Goal: Task Accomplishment & Management: Use online tool/utility

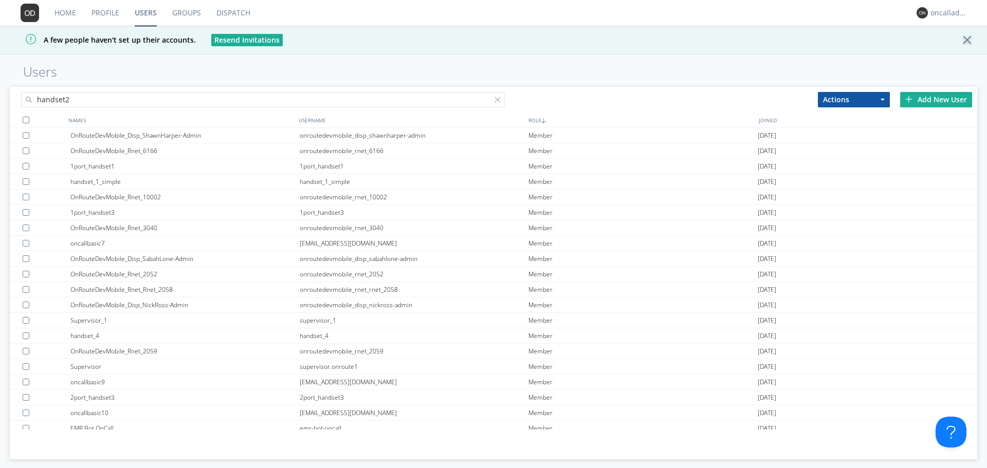
click at [90, 103] on input "handset2" at bounding box center [263, 99] width 484 height 15
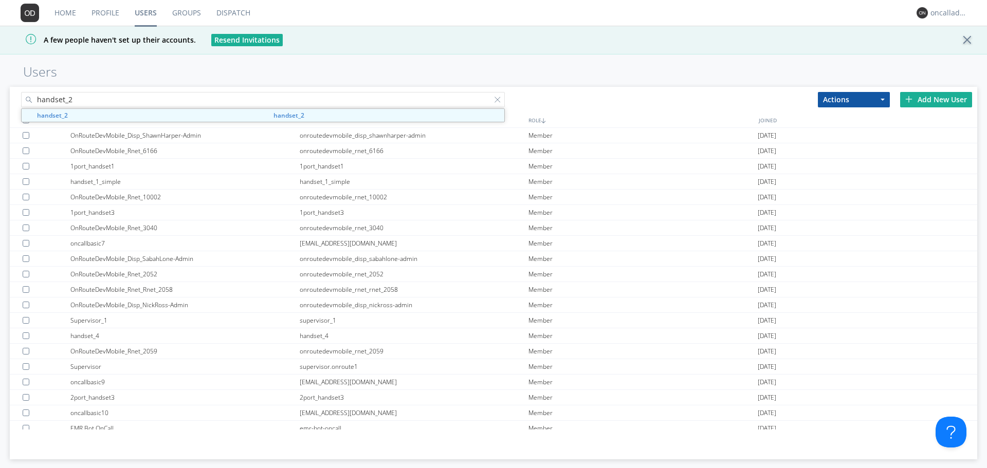
type input "handset_2"
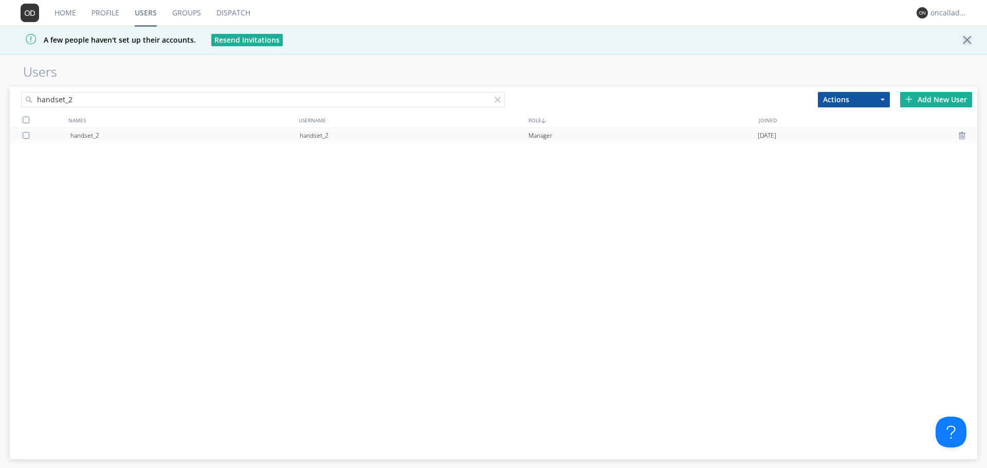
click at [85, 139] on div "handset_2" at bounding box center [184, 135] width 229 height 15
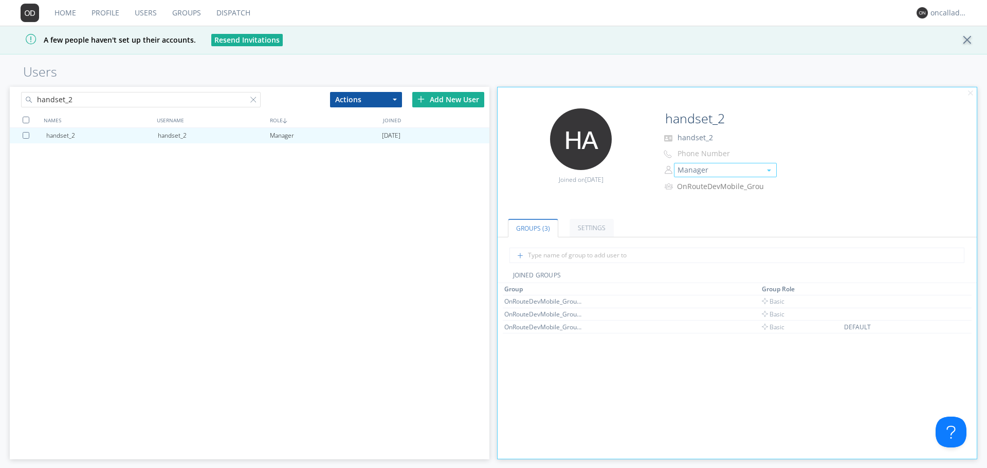
click at [687, 174] on button "Manager" at bounding box center [725, 170] width 103 height 14
click at [603, 198] on div "Edit Avatar Joined on [DATE] handset_2 handset_2 Phone Number Manager Manager B…" at bounding box center [737, 157] width 489 height 108
click at [252, 100] on div at bounding box center [255, 102] width 10 height 10
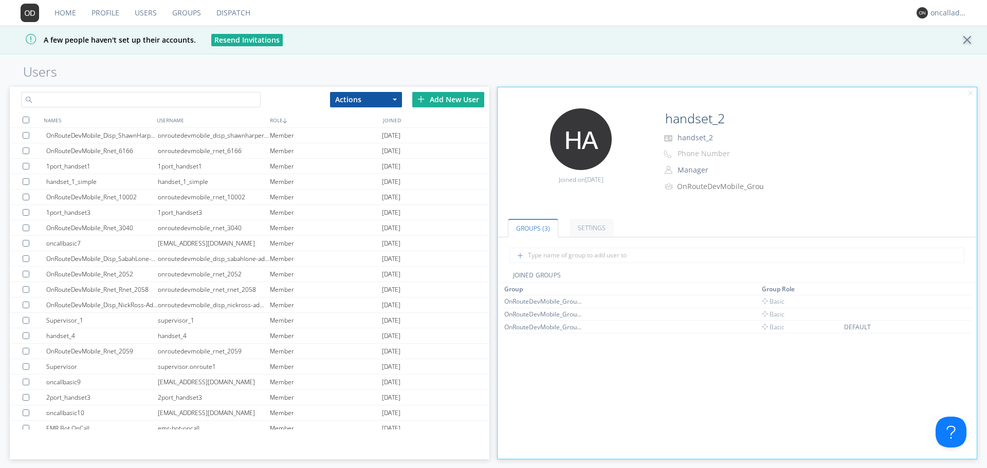
click at [194, 102] on input "text" at bounding box center [141, 99] width 240 height 15
type input "oncalladmin2"
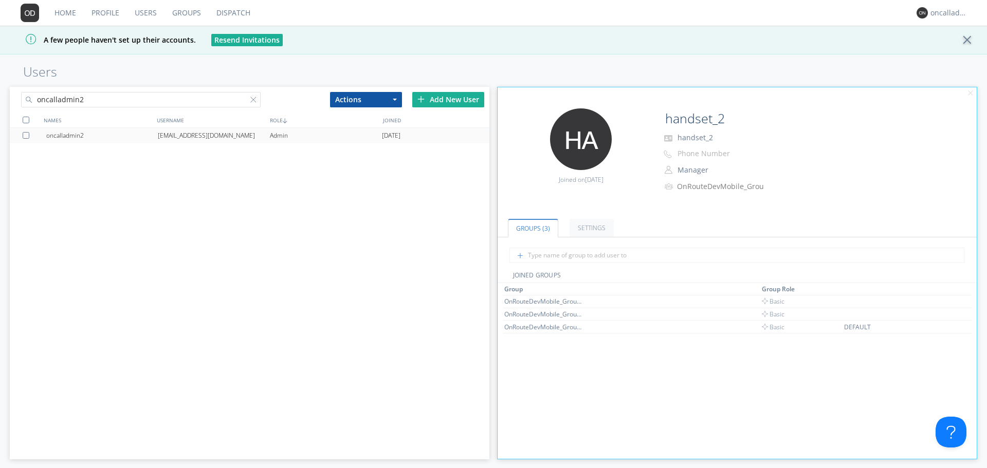
click at [117, 130] on div "oncalladmin2" at bounding box center [102, 135] width 112 height 15
type input "oncalladmin2"
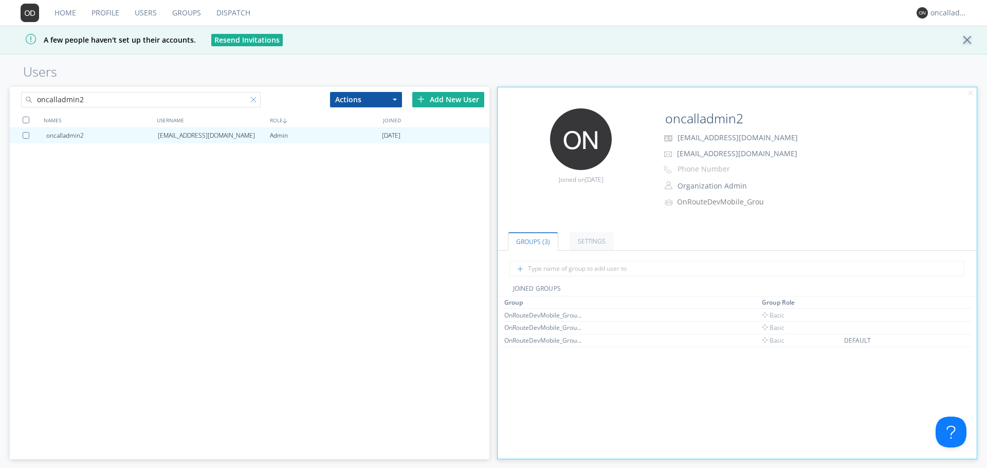
click at [253, 99] on div at bounding box center [255, 102] width 10 height 10
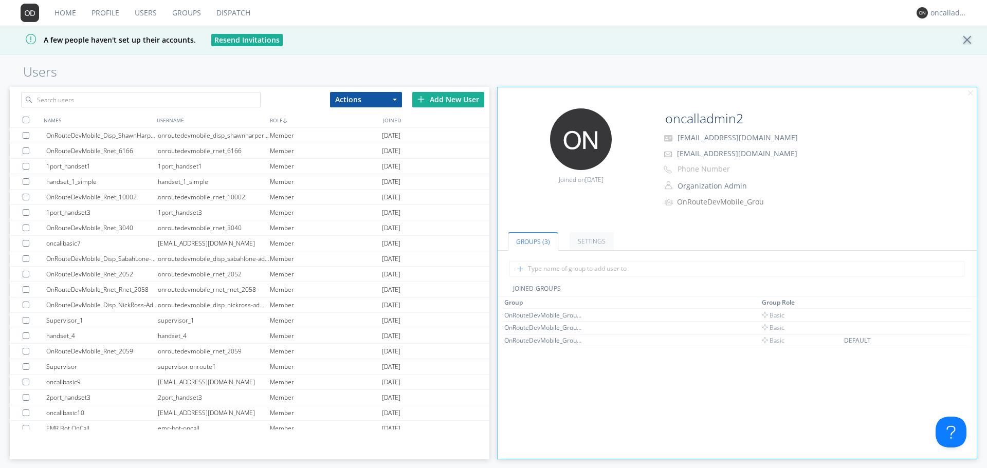
click at [246, 5] on link "Dispatch" at bounding box center [233, 13] width 49 height 26
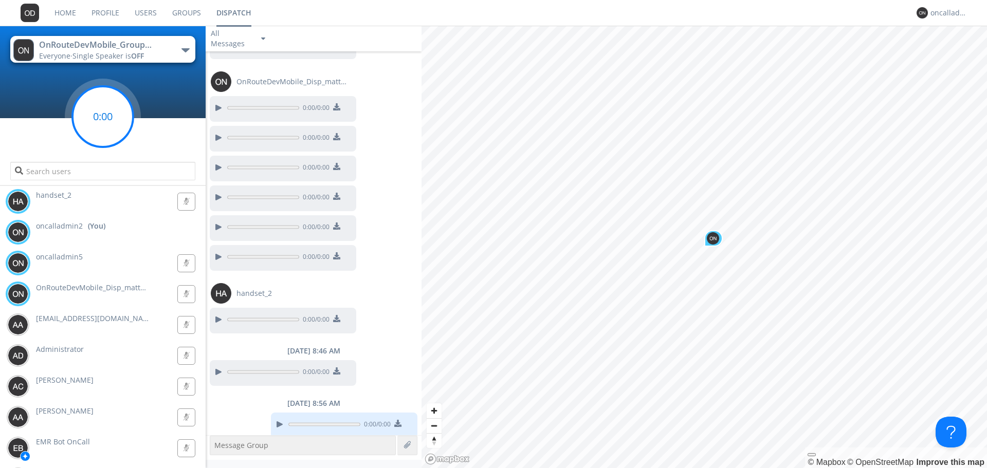
scroll to position [559, 0]
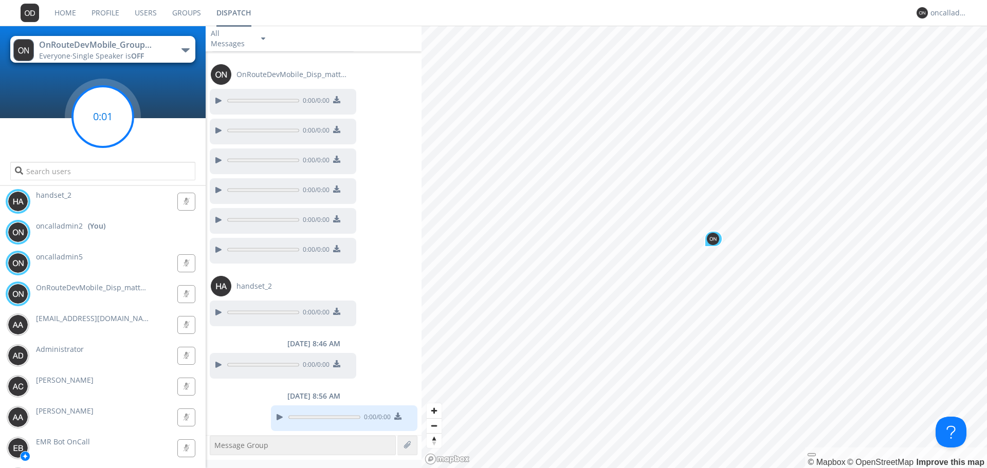
click at [100, 115] on g at bounding box center [102, 116] width 61 height 61
click at [152, 60] on div "Everyone · Single Speaker is OFF" at bounding box center [97, 56] width 116 height 10
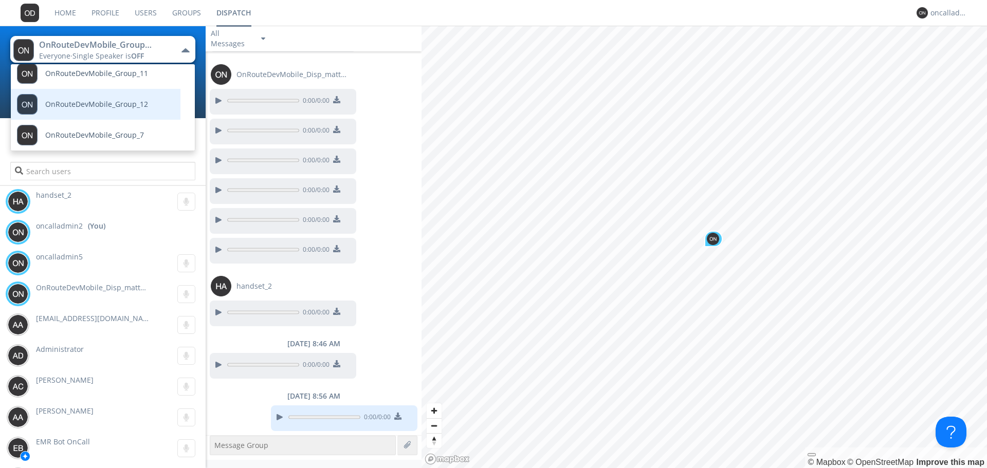
scroll to position [11, 0]
click at [146, 134] on link "OnRouteDevMobile_Group_7" at bounding box center [88, 132] width 154 height 31
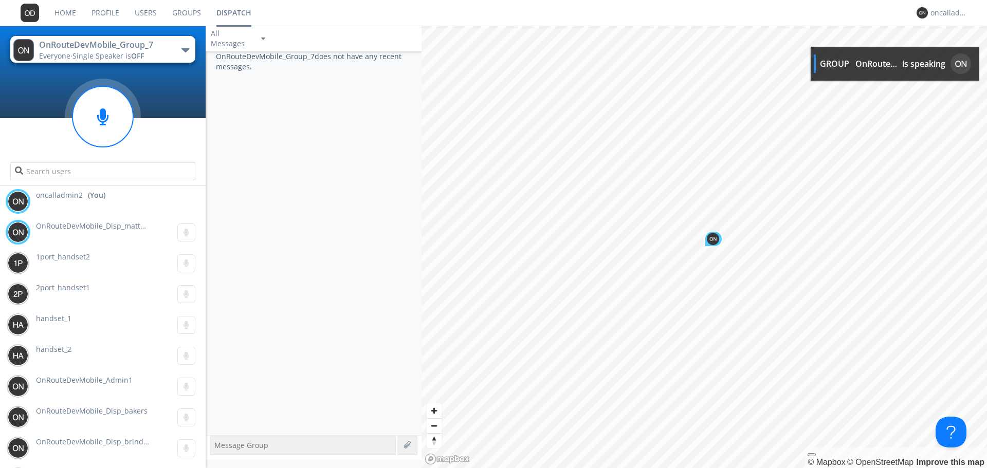
click at [266, 148] on div "OnRouteDevMobile_Group_7 does not have any recent messages." at bounding box center [314, 243] width 216 height 384
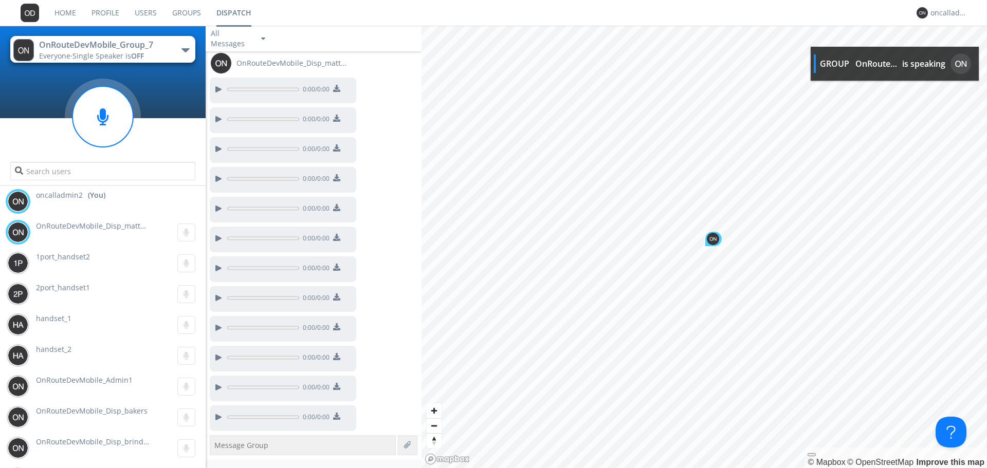
scroll to position [55, 0]
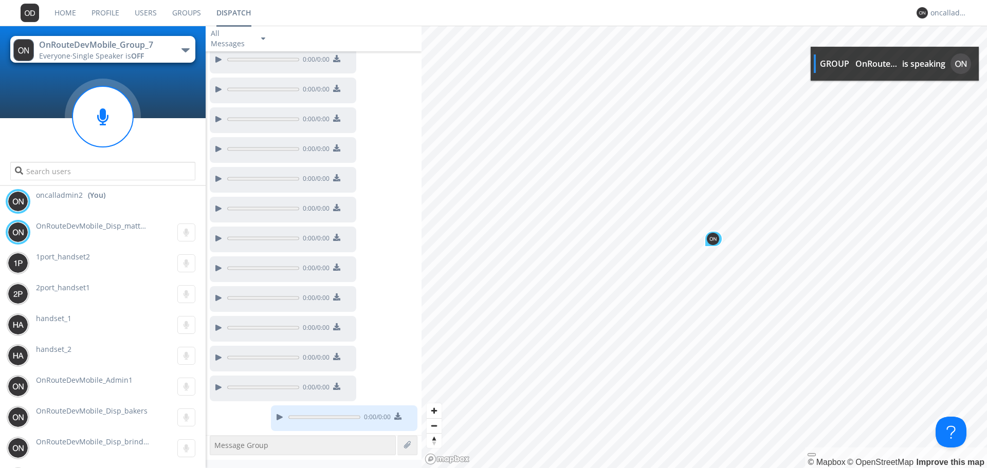
drag, startPoint x: 134, startPoint y: 118, endPoint x: 168, endPoint y: 176, distance: 67.0
click at [168, 176] on div "OnRouteDevMobile_Group_7 Everyone · Single Speaker is OFF OnRouteDevMobile_Grou…" at bounding box center [103, 105] width 206 height 159
click at [167, 133] on div at bounding box center [103, 144] width 206 height 88
click at [111, 117] on circle at bounding box center [102, 116] width 61 height 61
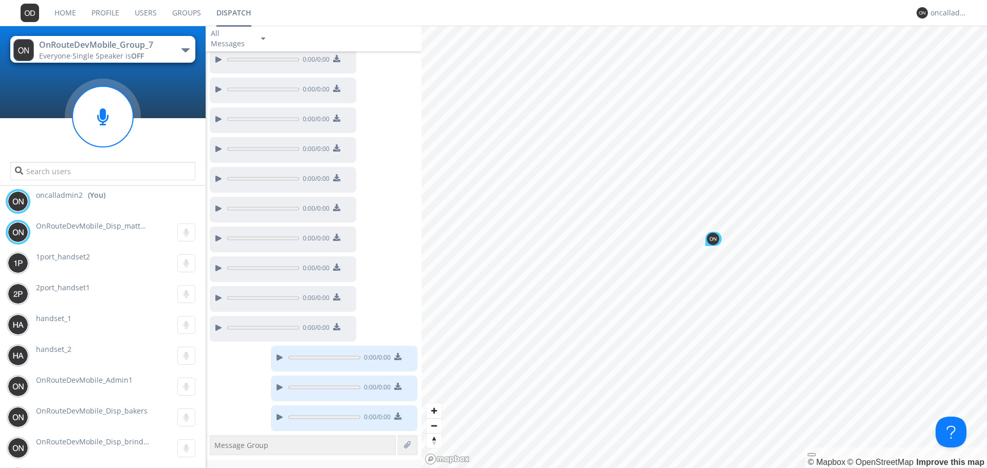
click at [168, 46] on button "OnRouteDevMobile_Group_7 Everyone · Single Speaker is OFF" at bounding box center [102, 49] width 185 height 27
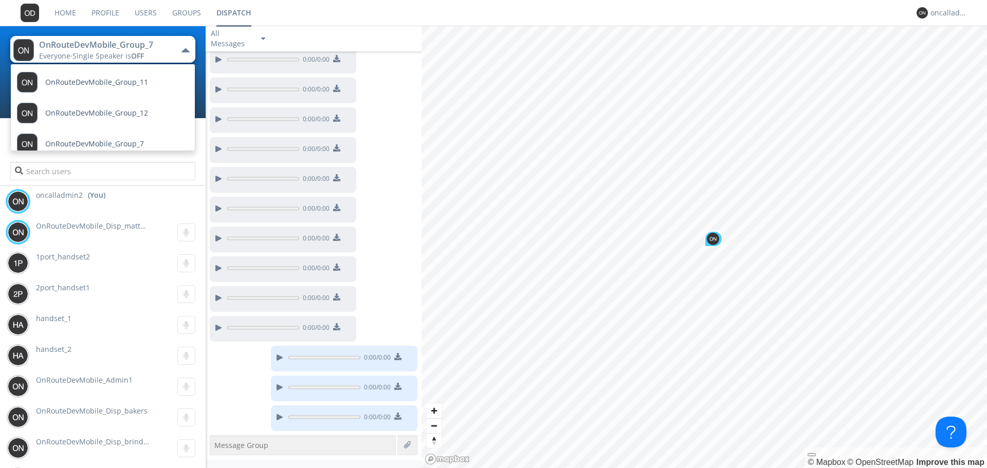
drag, startPoint x: 151, startPoint y: 47, endPoint x: 105, endPoint y: 114, distance: 81.3
click at [151, 47] on div "OnRouteDevMobile_Group_7" at bounding box center [97, 45] width 116 height 12
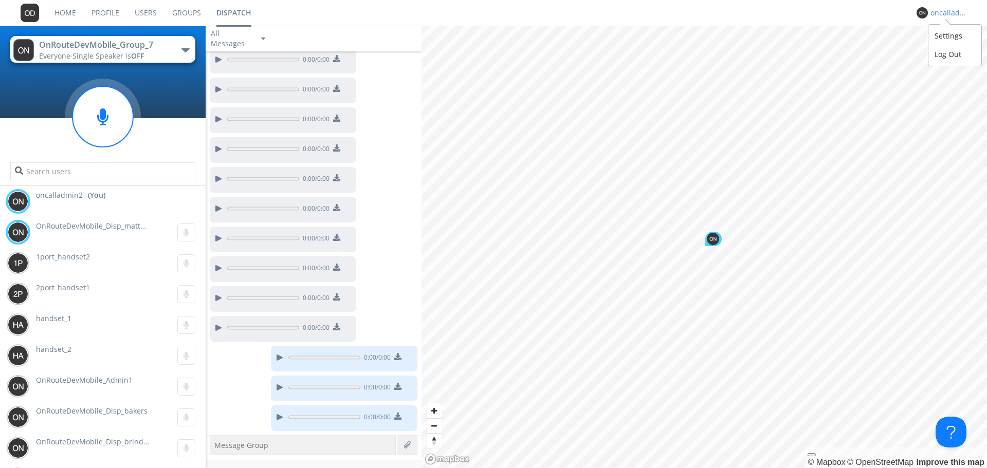
click at [939, 17] on div "oncalladmin2" at bounding box center [950, 13] width 39 height 10
click at [847, 24] on nav "Home Profile Users Groups Dispatch oncalladmin2" at bounding box center [493, 13] width 987 height 26
click at [162, 50] on button "OnRouteDevMobile_Group_7 Everyone · Single Speaker is OFF" at bounding box center [102, 49] width 185 height 27
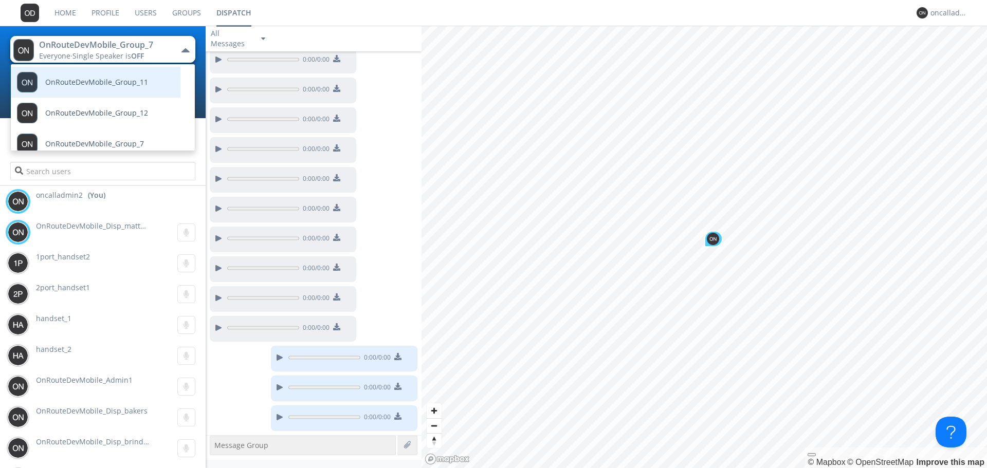
click at [159, 90] on link "OnRouteDevMobile_Group_11" at bounding box center [88, 82] width 154 height 31
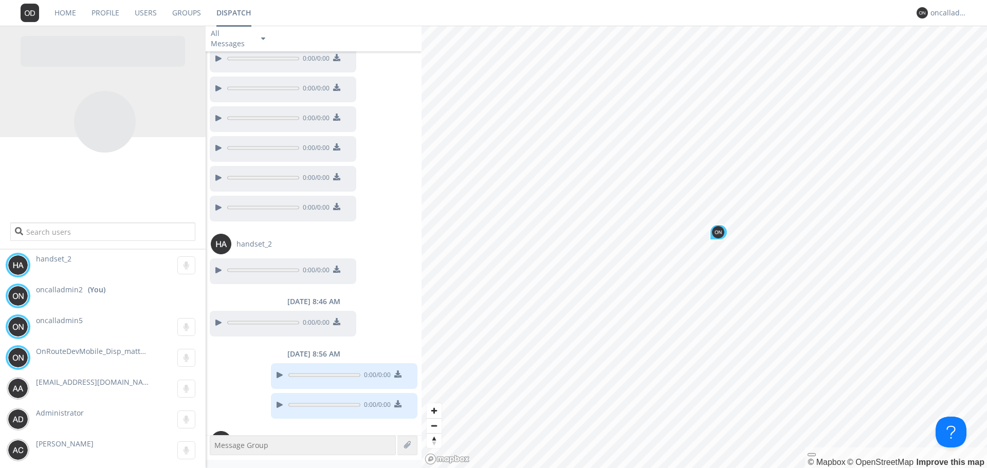
scroll to position [630, 0]
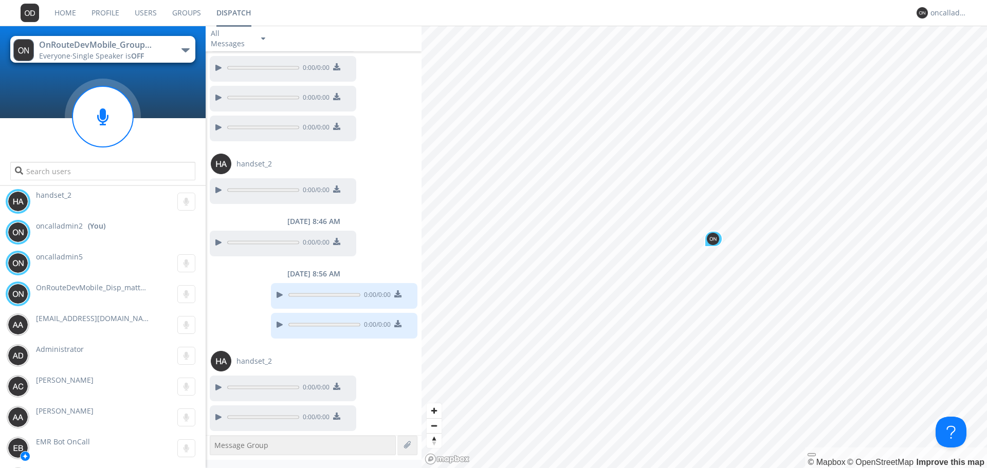
click at [147, 50] on div "OnRouteDevMobile_Group_11 Everyone · Single Speaker is OFF" at bounding box center [97, 50] width 116 height 22
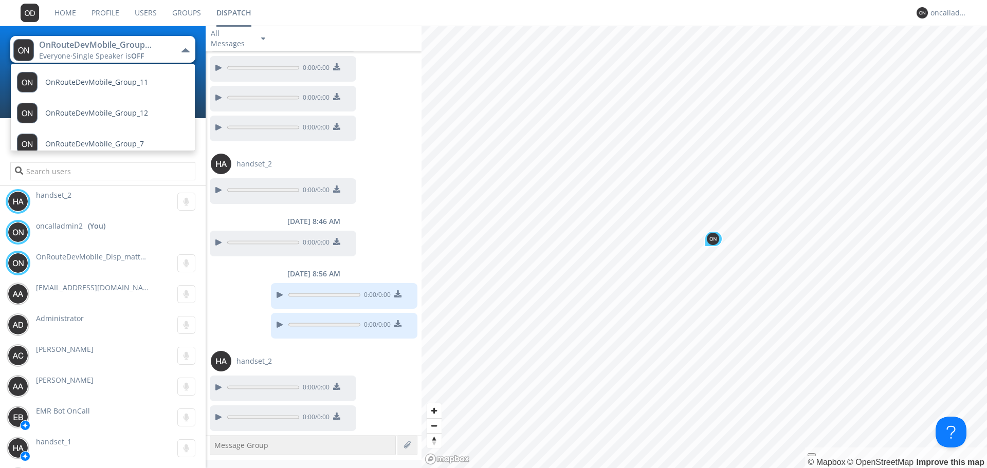
click at [147, 46] on div "OnRouteDevMobile_Group_11" at bounding box center [97, 45] width 116 height 12
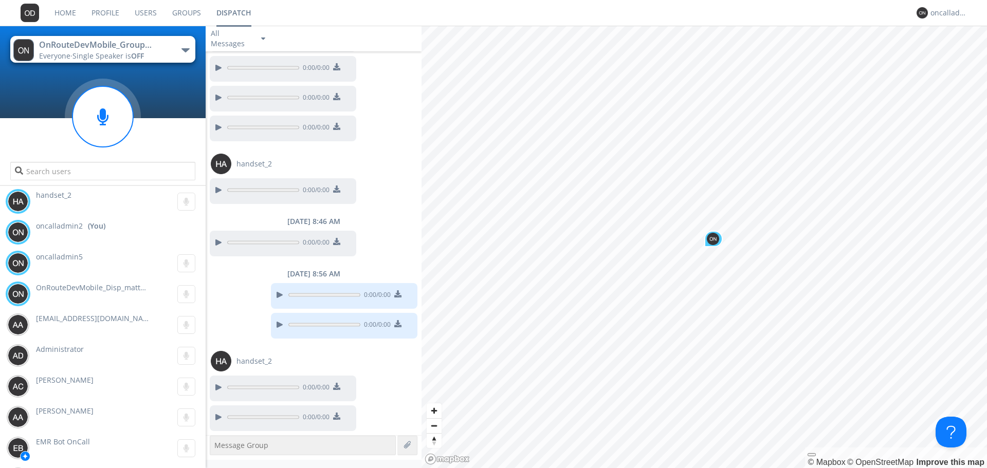
scroll to position [660, 0]
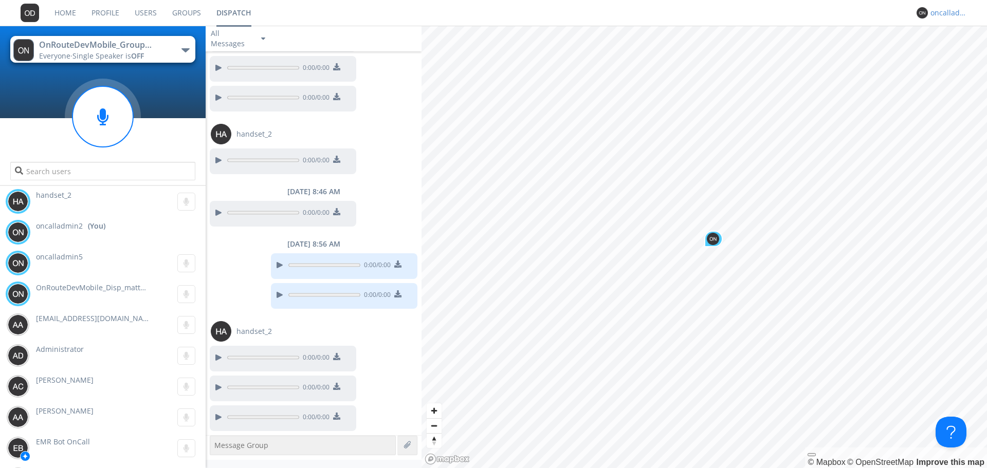
click at [931, 13] on div "oncalladmin2" at bounding box center [950, 13] width 39 height 10
click at [951, 54] on div "Log Out" at bounding box center [955, 54] width 53 height 19
